Goal: Task Accomplishment & Management: Use online tool/utility

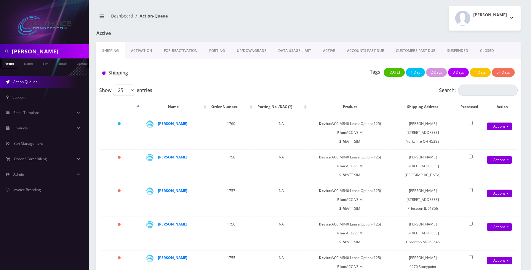
click at [449, 53] on link "SUSPENDED" at bounding box center [457, 50] width 33 height 17
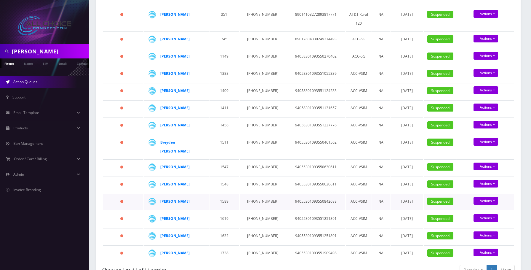
scroll to position [256, 0]
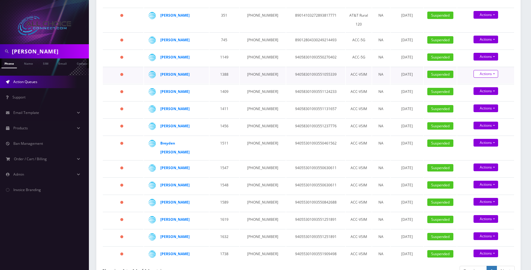
click at [488, 71] on link "Actions" at bounding box center [485, 74] width 25 height 8
click at [471, 93] on link "Close" at bounding box center [490, 94] width 57 height 9
type input "09/17/2025"
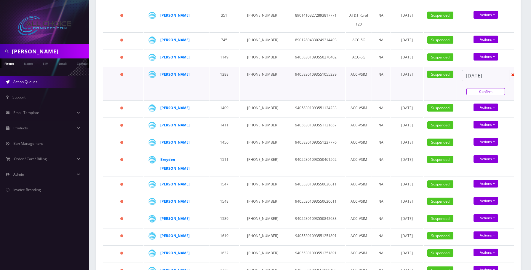
click at [489, 89] on link "Confirm" at bounding box center [485, 91] width 39 height 7
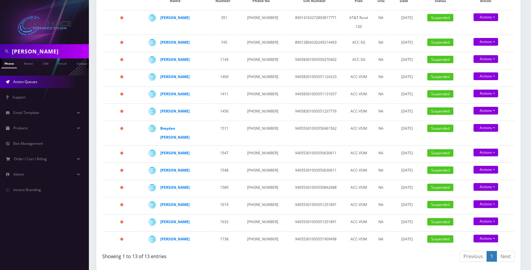
click at [45, 50] on input "Calvin" at bounding box center [50, 51] width 76 height 11
type input "[GEOGRAPHIC_DATA]"
click at [29, 65] on link "Name" at bounding box center [28, 63] width 15 height 10
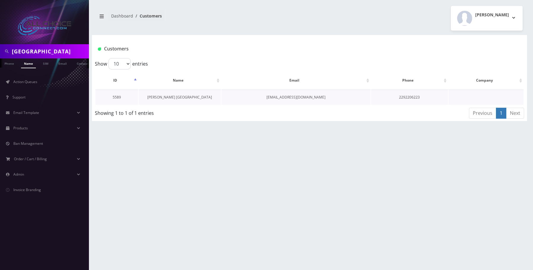
click at [179, 98] on link "[PERSON_NAME] [GEOGRAPHIC_DATA]" at bounding box center [179, 97] width 65 height 5
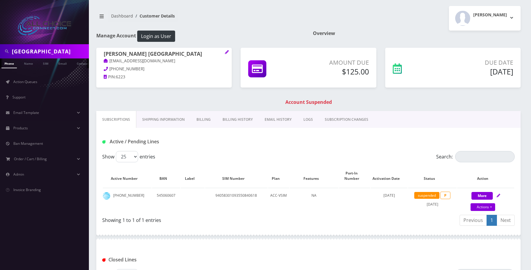
click at [202, 117] on link "Billing" at bounding box center [204, 119] width 26 height 17
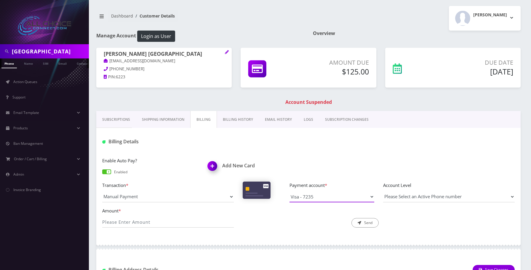
click at [329, 201] on select "Visa - 4411 Visa - 0669 Visa - 7235" at bounding box center [331, 196] width 85 height 11
click at [136, 219] on input "Amount *" at bounding box center [168, 221] width 132 height 11
type input "125"
click at [366, 222] on button "Send" at bounding box center [364, 222] width 27 height 9
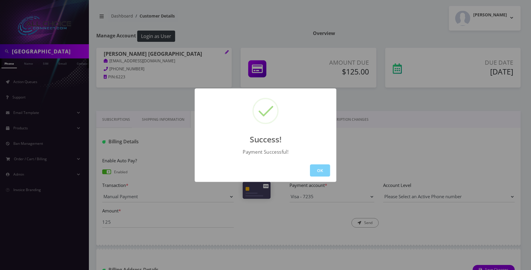
click at [319, 177] on div "OK" at bounding box center [266, 170] width 142 height 23
click at [320, 174] on button "OK" at bounding box center [320, 170] width 20 height 12
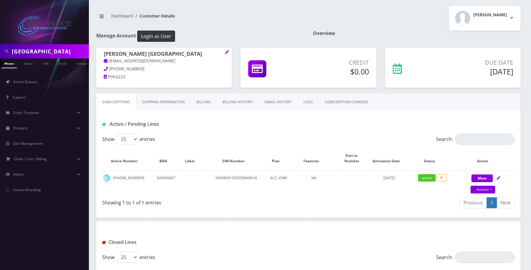
click at [486, 71] on h5 "[DATE]" at bounding box center [475, 71] width 78 height 9
click at [234, 101] on link "Billing History" at bounding box center [238, 101] width 42 height 17
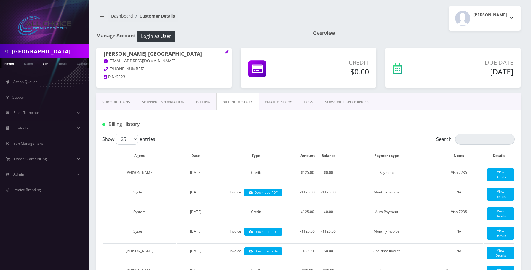
scroll to position [0, 3]
click at [29, 63] on link "Name" at bounding box center [25, 63] width 15 height 10
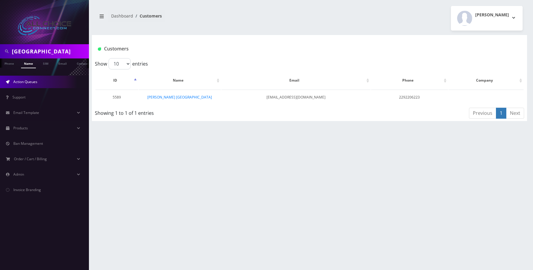
click at [25, 81] on span "Action Queues" at bounding box center [25, 81] width 24 height 5
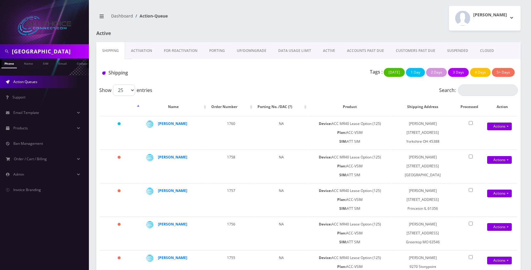
click at [445, 50] on link "SUSPENDED" at bounding box center [457, 50] width 33 height 17
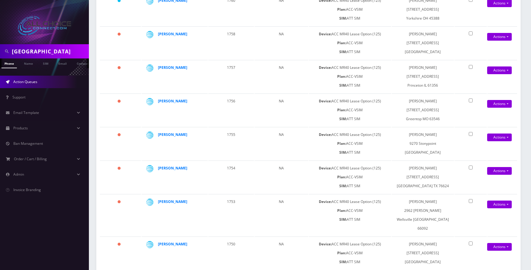
scroll to position [103, 0]
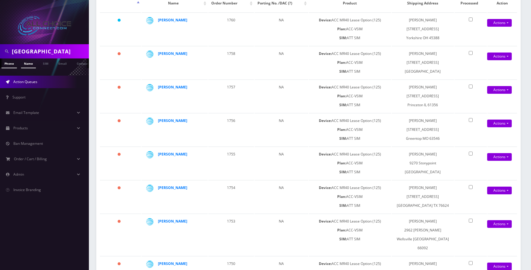
click at [30, 64] on link "Name" at bounding box center [28, 63] width 15 height 10
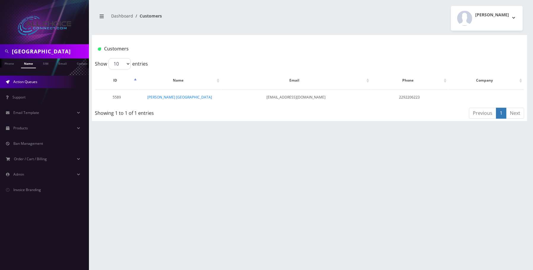
click at [25, 83] on span "Action Queues" at bounding box center [25, 81] width 24 height 5
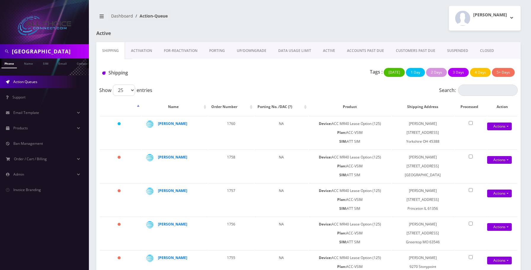
click at [466, 50] on link "SUSPENDED" at bounding box center [457, 50] width 33 height 17
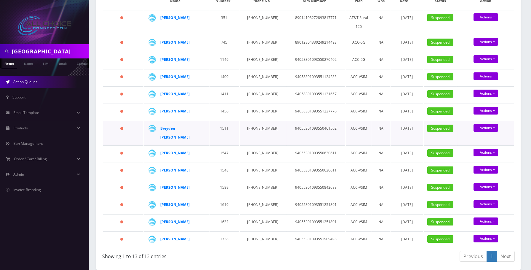
scroll to position [303, 0]
click at [170, 236] on strong "[PERSON_NAME]" at bounding box center [174, 238] width 29 height 5
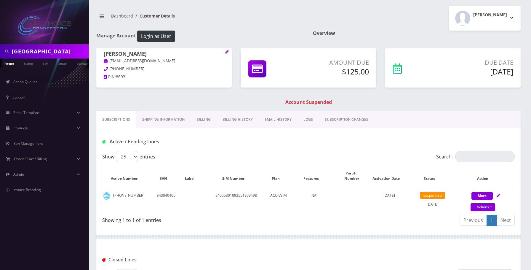
click at [202, 119] on link "Billing" at bounding box center [204, 119] width 26 height 17
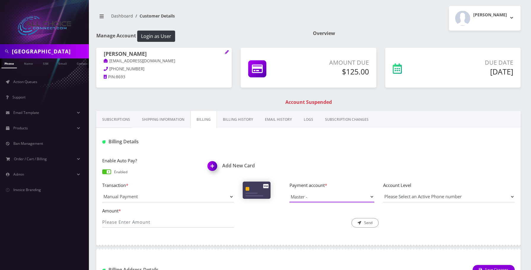
click at [310, 198] on select "Master -" at bounding box center [331, 196] width 85 height 11
click at [312, 229] on div "Amount * Description * Send" at bounding box center [308, 219] width 421 height 25
click at [212, 164] on img at bounding box center [213, 167] width 17 height 17
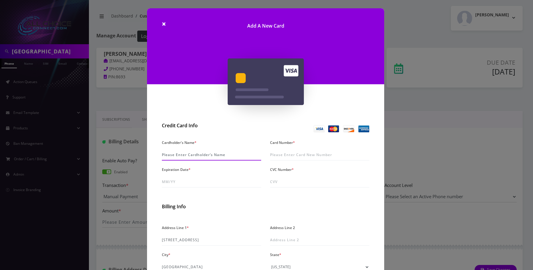
click at [192, 151] on input "Cardholder's Name *" at bounding box center [211, 154] width 99 height 11
click at [160, 155] on div "Cardholder's Name *" at bounding box center [211, 149] width 108 height 22
click at [161, 155] on div "Cardholder's Name *" at bounding box center [211, 149] width 108 height 22
click at [167, 153] on input "Cardholder's Name *" at bounding box center [211, 154] width 99 height 11
paste input "[PERSON_NAME]"
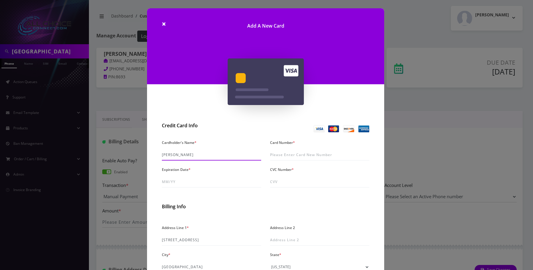
click at [187, 155] on input "[PERSON_NAME]" at bounding box center [211, 154] width 99 height 11
paste input "[PERSON_NAME]"
type input "[PERSON_NAME]"
click at [279, 156] on input "Card Number *" at bounding box center [319, 154] width 99 height 11
type input "5224 4800 0035 8393"
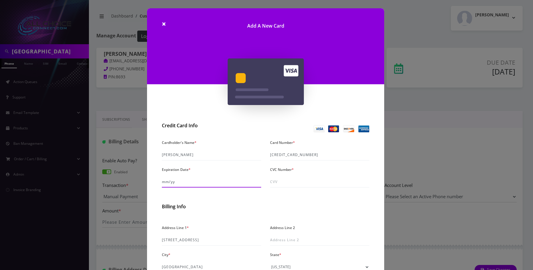
click at [176, 180] on input "Expiration Date *" at bounding box center [211, 181] width 99 height 11
type input "06/28"
click at [277, 182] on input "CVC Number *" at bounding box center [319, 181] width 99 height 11
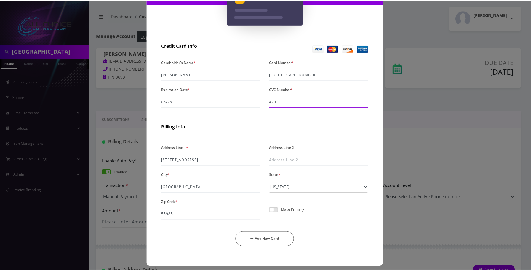
scroll to position [84, 0]
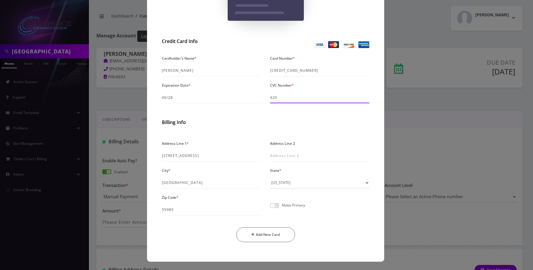
type input "429"
click at [276, 206] on span at bounding box center [274, 205] width 9 height 5
click at [270, 209] on input "checkbox" at bounding box center [270, 209] width 0 height 0
click at [278, 233] on button "Add New Card" at bounding box center [265, 234] width 59 height 15
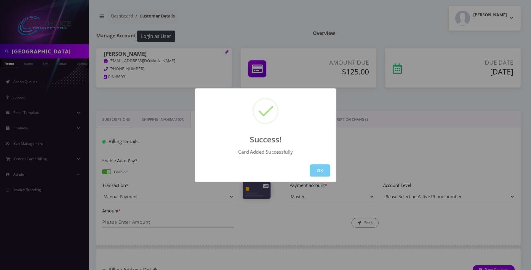
click at [322, 173] on button "OK" at bounding box center [320, 170] width 20 height 12
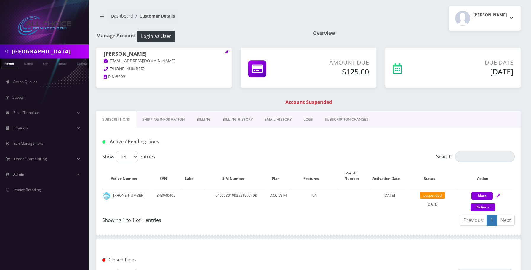
click at [204, 119] on link "Billing" at bounding box center [204, 119] width 26 height 17
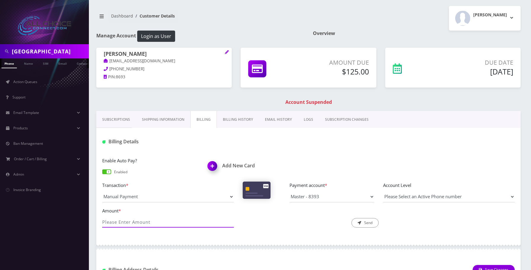
click at [133, 225] on input "Amount *" at bounding box center [168, 221] width 132 height 11
type input "125"
click at [364, 224] on button "Send" at bounding box center [364, 222] width 27 height 9
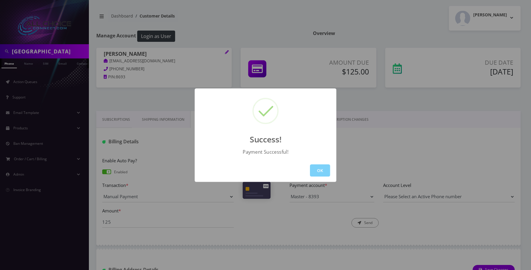
click at [319, 164] on div "OK" at bounding box center [266, 170] width 142 height 23
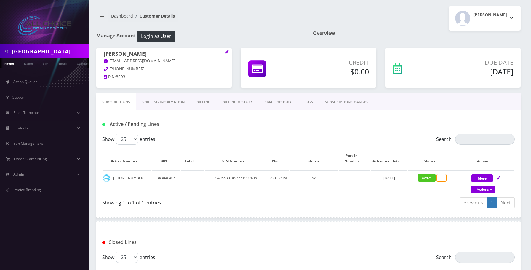
click at [202, 104] on link "Billing" at bounding box center [204, 101] width 26 height 17
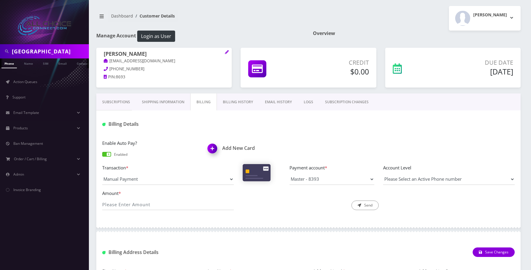
click at [232, 97] on link "Billing History" at bounding box center [238, 101] width 42 height 17
